Goal: Task Accomplishment & Management: Use online tool/utility

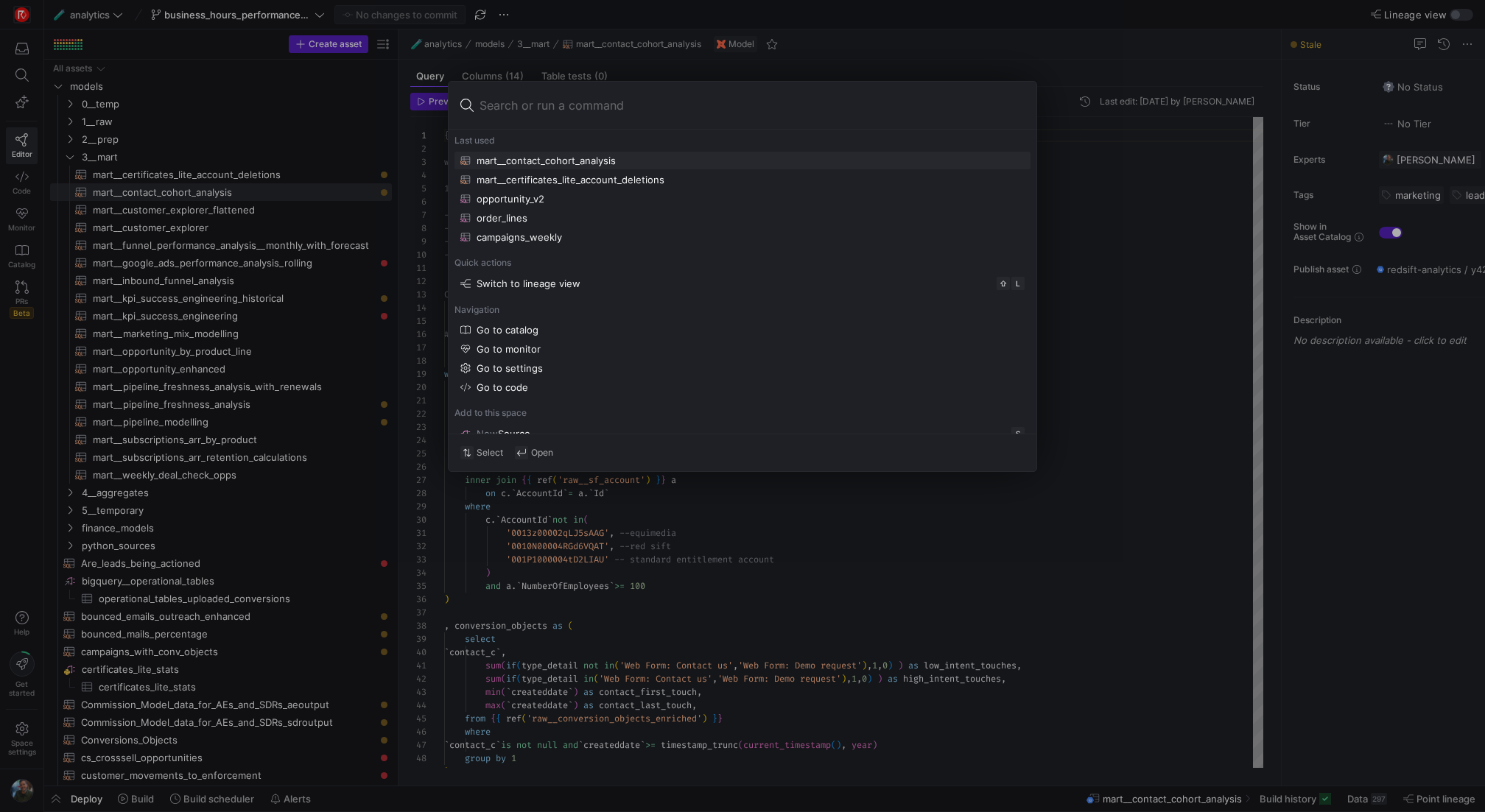
click at [937, 50] on div at bounding box center [742, 406] width 1485 height 812
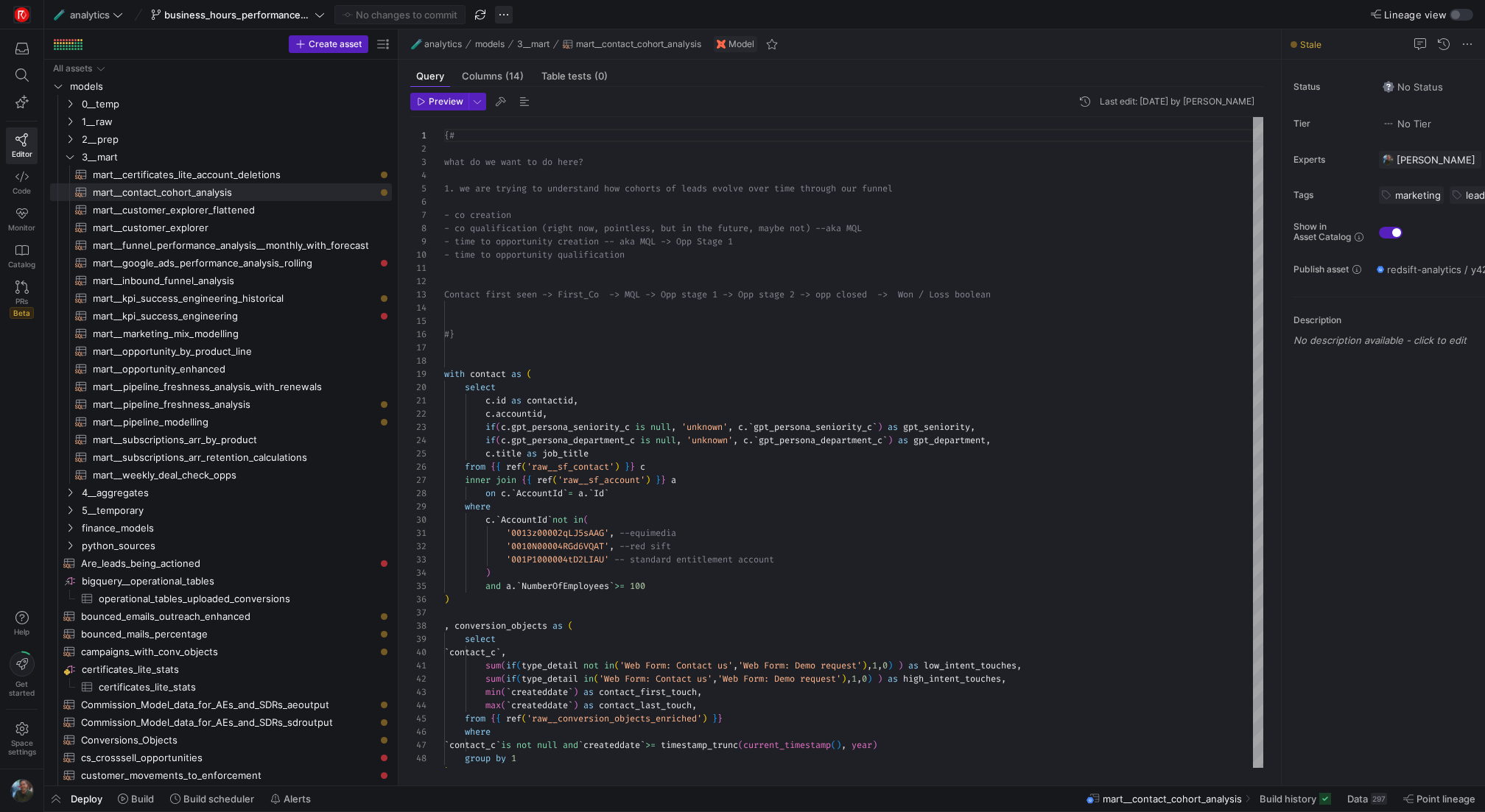
click at [508, 17] on span "button" at bounding box center [504, 15] width 18 height 18
click at [568, 227] on span "Delete branch" at bounding box center [550, 226] width 65 height 12
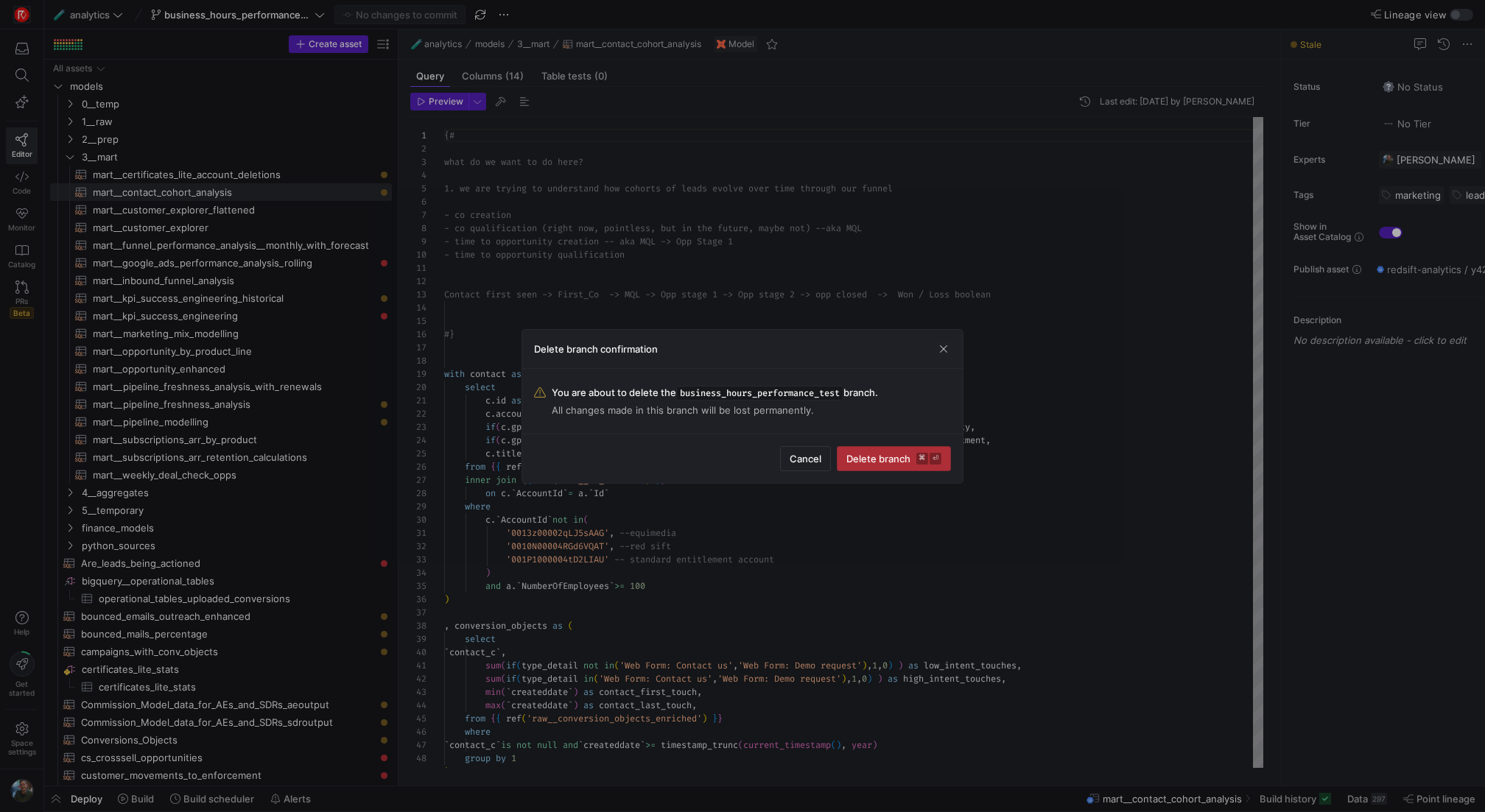
click at [921, 455] on kbd "⌘" at bounding box center [922, 458] width 12 height 12
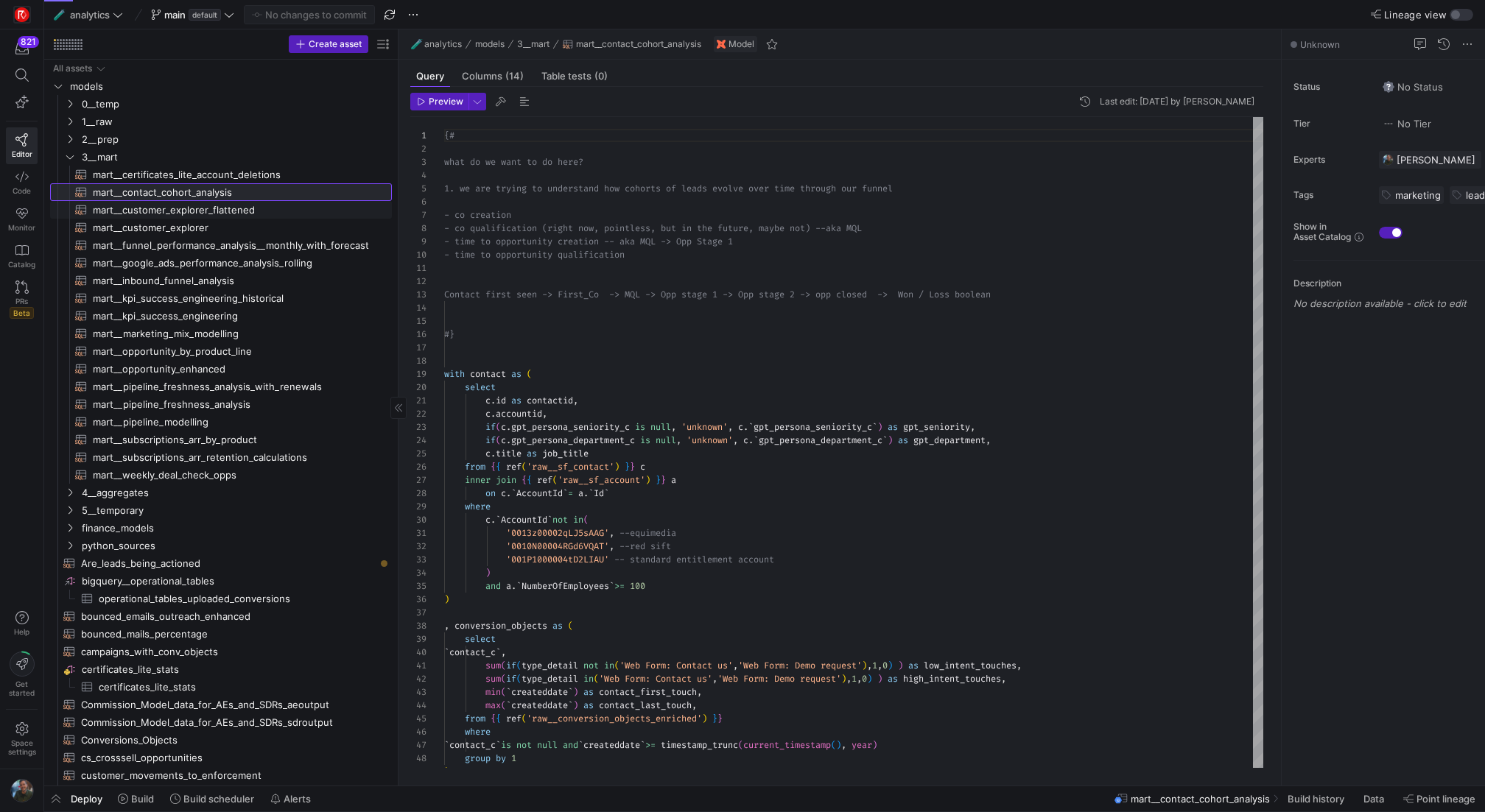
scroll to position [133, 0]
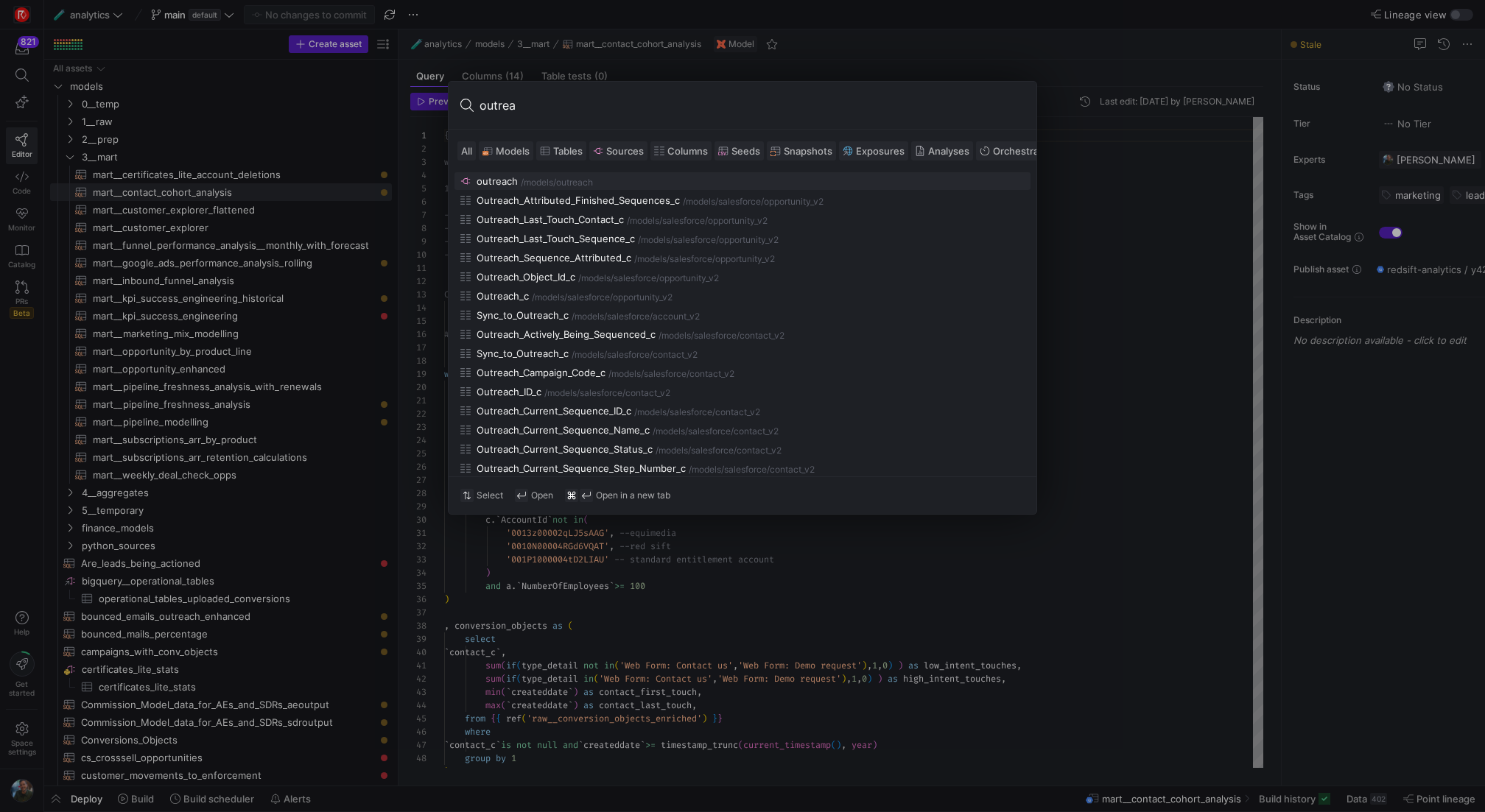
type input "outrea"
click at [491, 148] on icon at bounding box center [487, 151] width 10 height 10
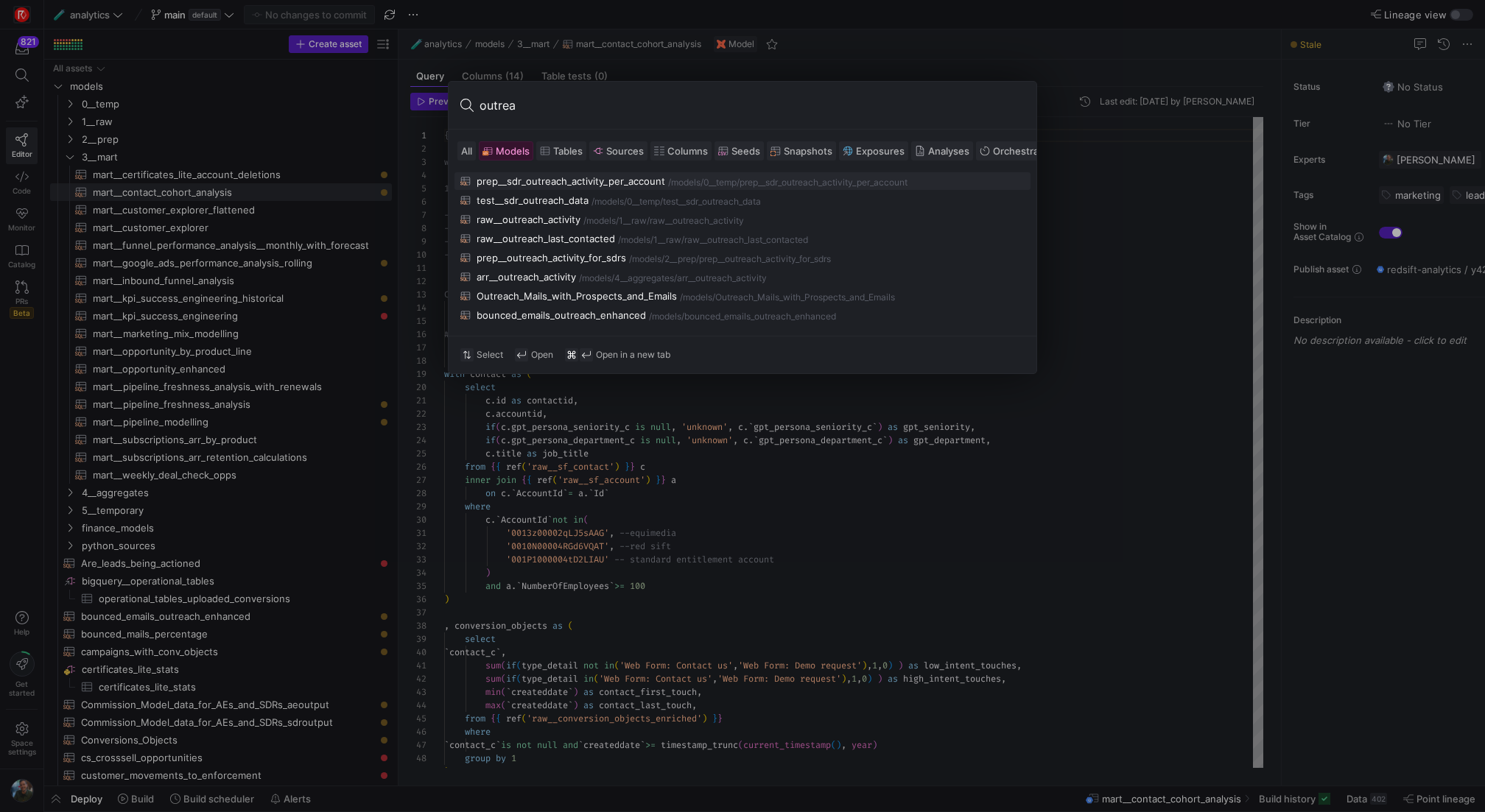
click at [554, 176] on div "prep__sdr_outreach_activity_per_account" at bounding box center [571, 180] width 189 height 12
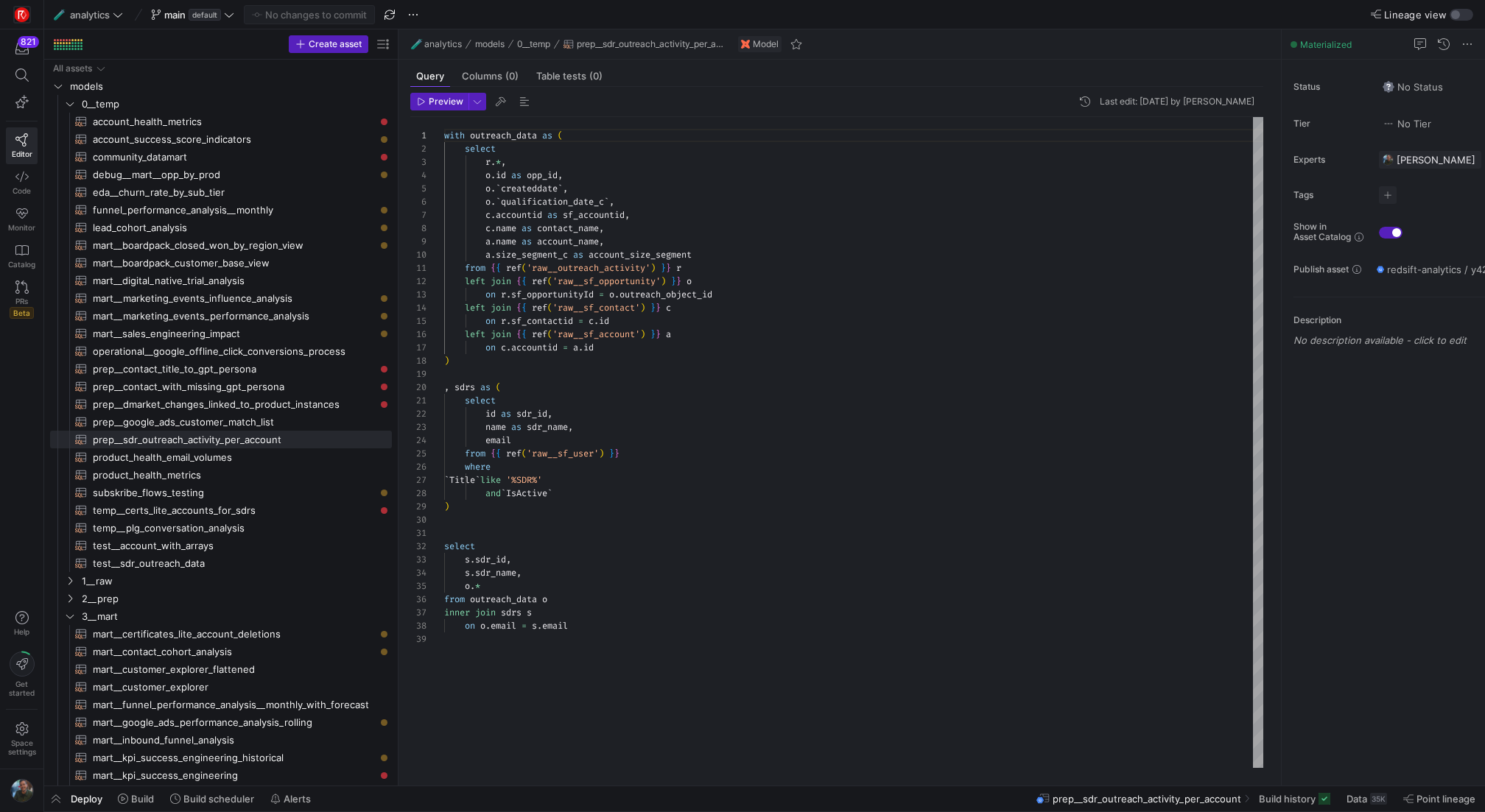
click at [704, 553] on div "with outreach_data as ( select r . * , o . id as opp_id , o . ` createddate ` ,…" at bounding box center [854, 443] width 819 height 651
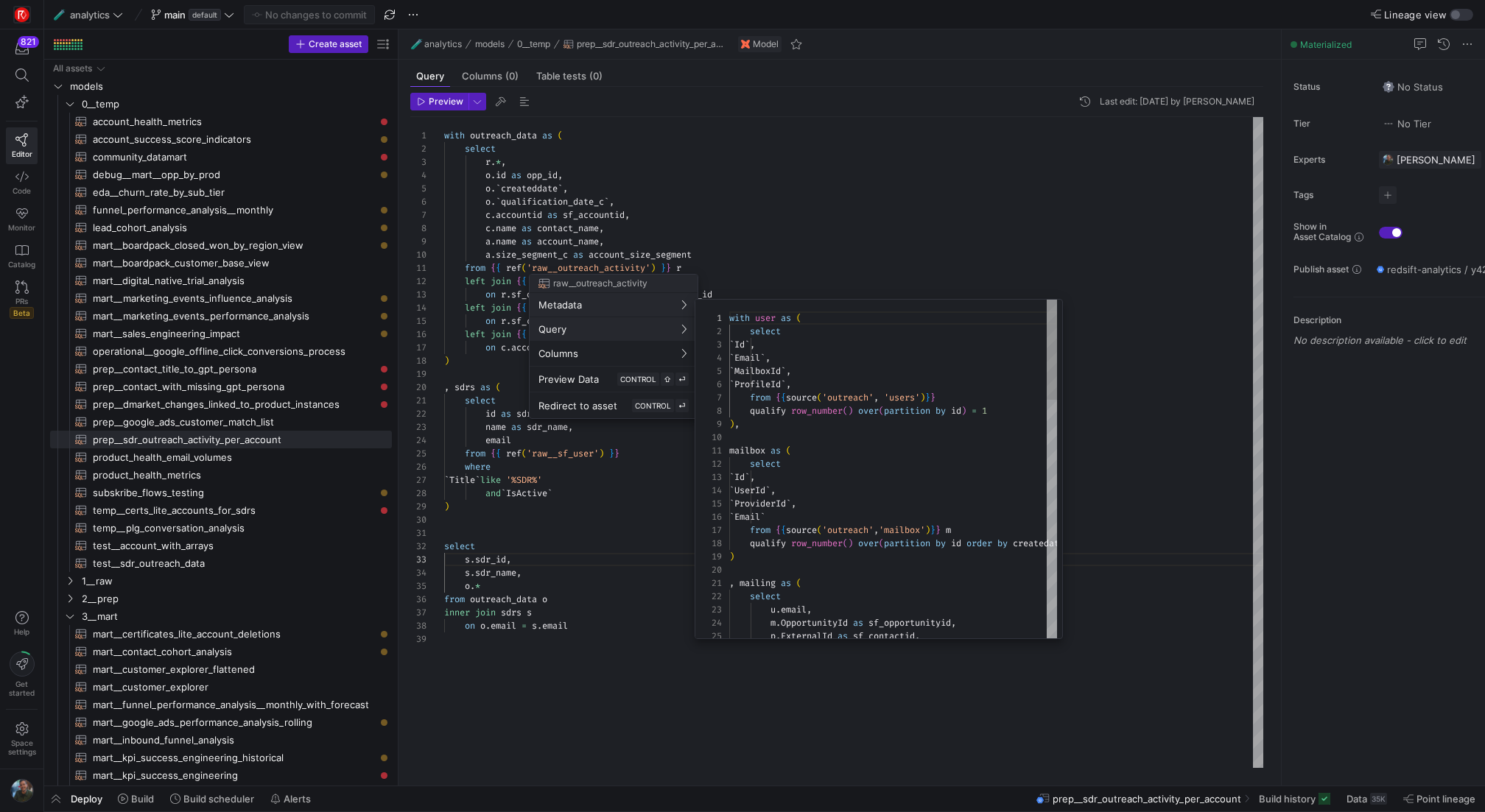
scroll to position [133, 0]
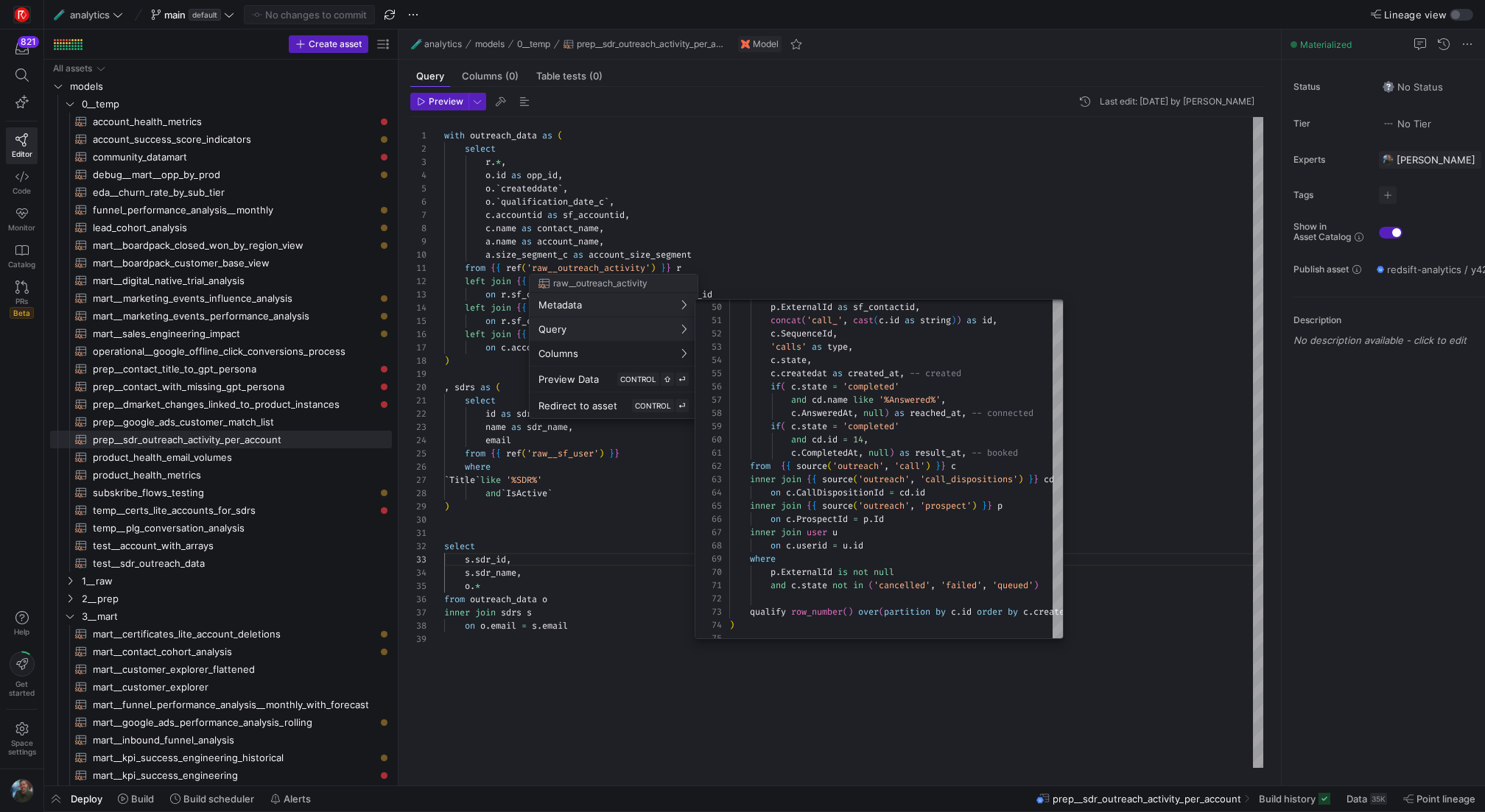
click at [995, 218] on div at bounding box center [742, 406] width 1485 height 812
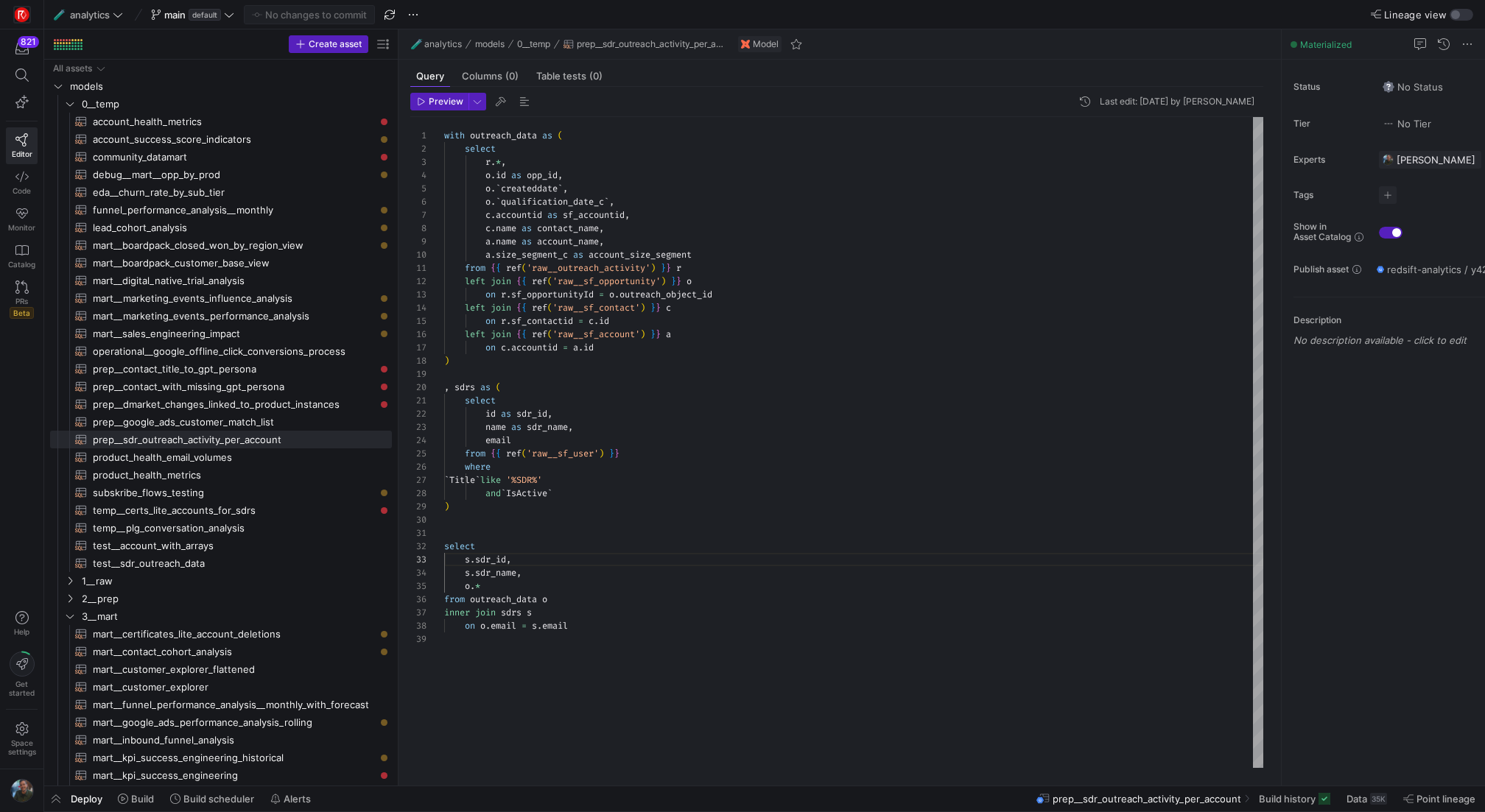
scroll to position [13, 32]
click at [672, 544] on div "with outreach_data as ( select r . * , o . id as opp_id , o . ` createddate ` ,…" at bounding box center [854, 443] width 819 height 651
type textarea "select id as sdr_id, name as sdr_name, email from {{ ref('raw__sf_user') }} whe…"
click at [463, 525] on div "with outreach_data as ( select r . * , o . id as opp_id , o . ` createddate ` ,…" at bounding box center [854, 443] width 819 height 651
